Goal: Navigation & Orientation: Go to known website

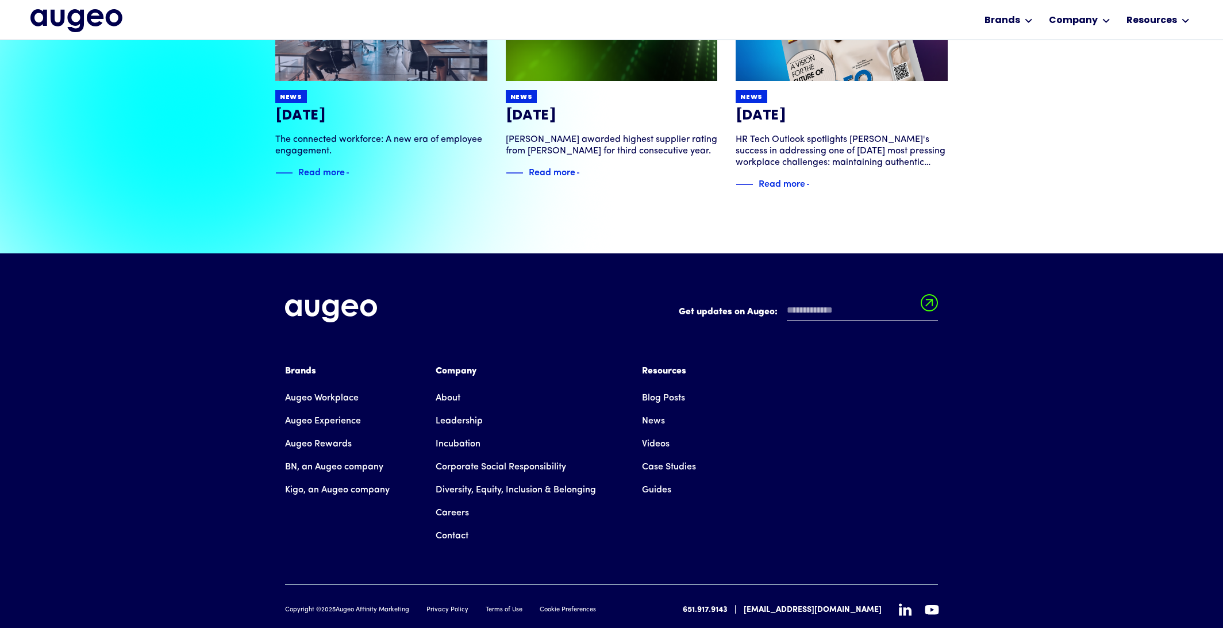
scroll to position [2647, 0]
